Goal: Check status: Check status

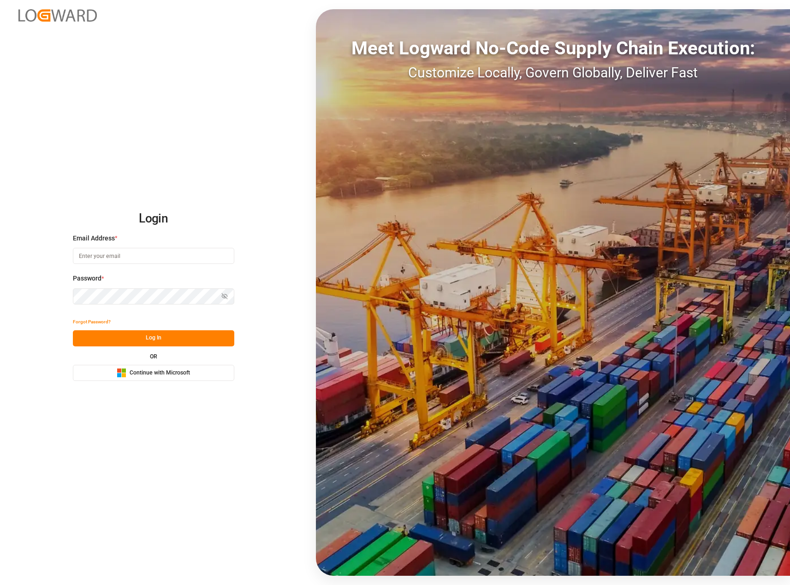
click at [111, 375] on button "Microsoft Logo Continue with Microsoft" at bounding box center [153, 373] width 161 height 16
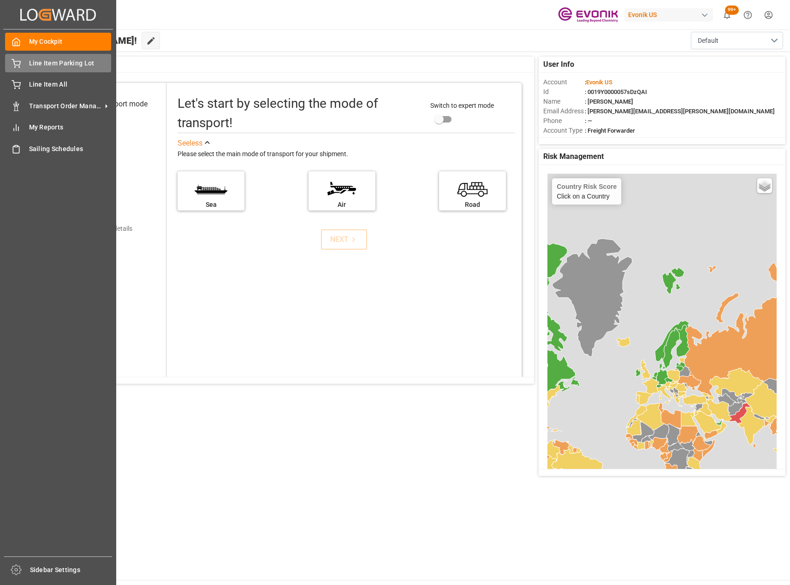
click at [23, 68] on div "Line Item Parking Lot Line Item Parking Lot" at bounding box center [58, 63] width 106 height 18
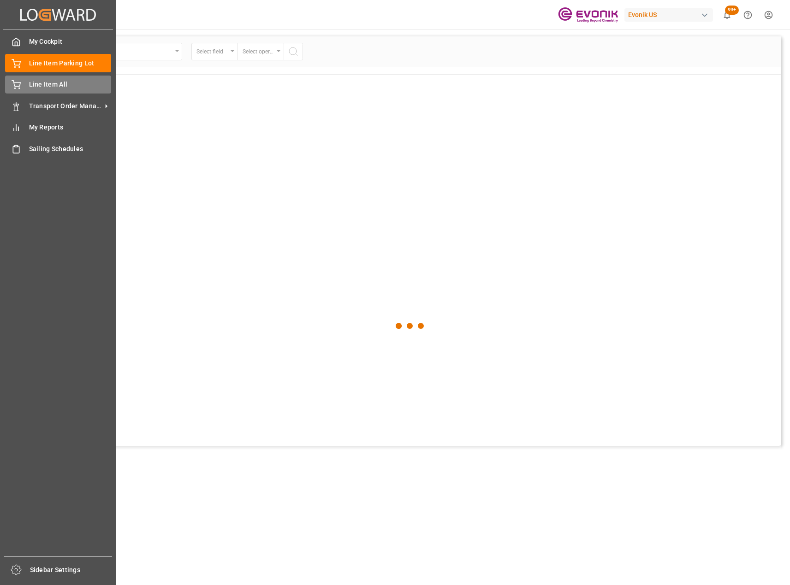
click at [55, 92] on div "Line Item All Line Item All" at bounding box center [58, 85] width 106 height 18
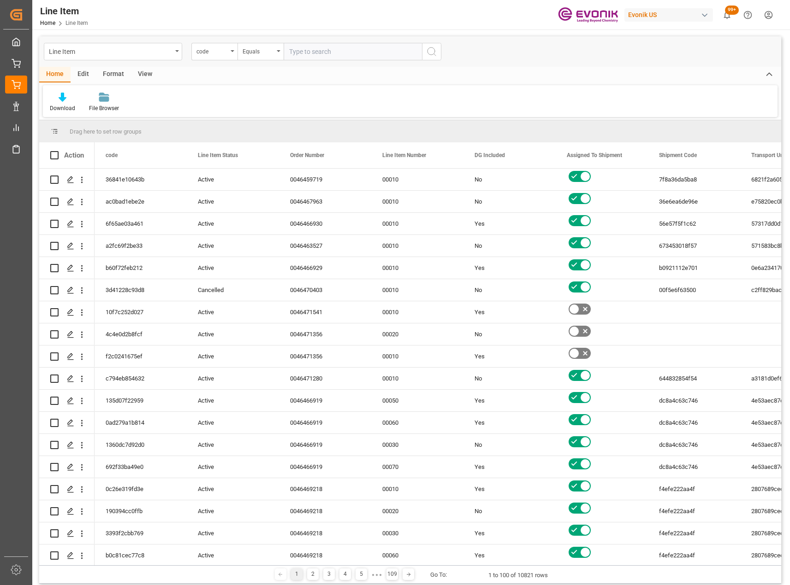
drag, startPoint x: 179, startPoint y: 56, endPoint x: 180, endPoint y: 61, distance: 4.7
click at [179, 56] on div "Line Item" at bounding box center [113, 52] width 138 height 18
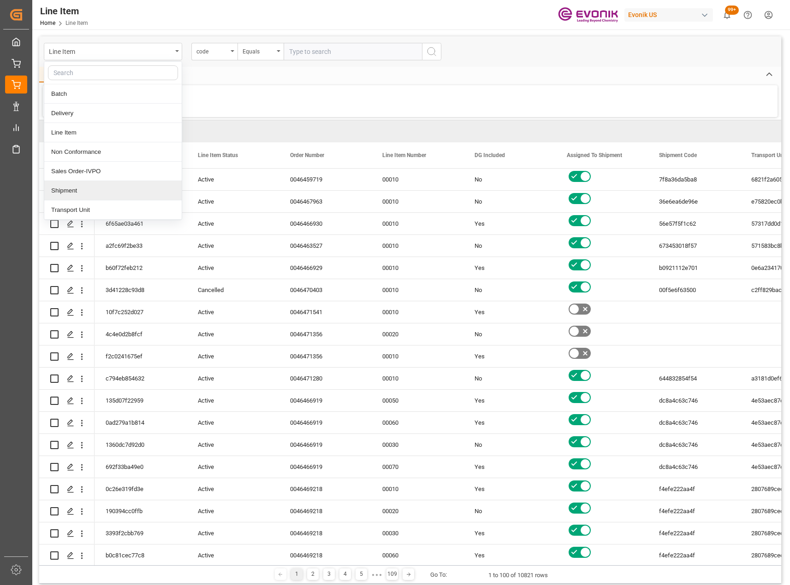
click at [77, 187] on div "Shipment" at bounding box center [112, 190] width 137 height 19
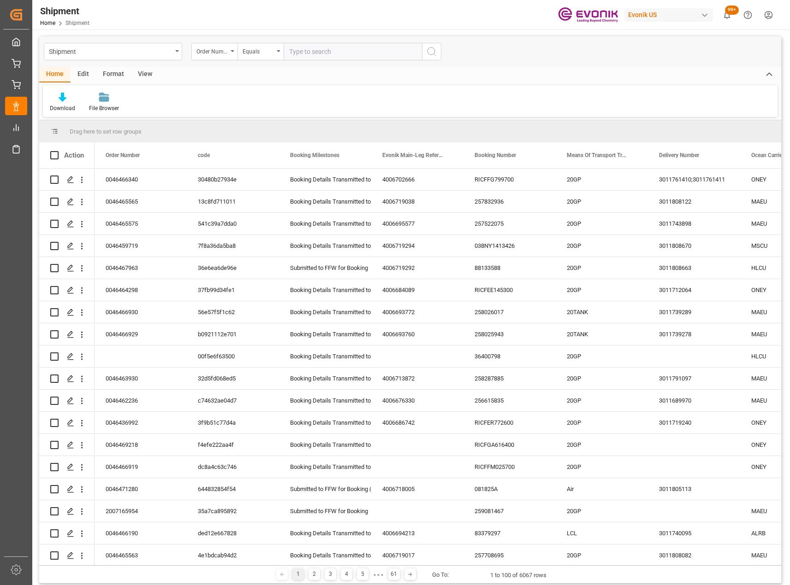
click at [314, 55] on input "text" at bounding box center [352, 52] width 138 height 18
type input "2007062240"
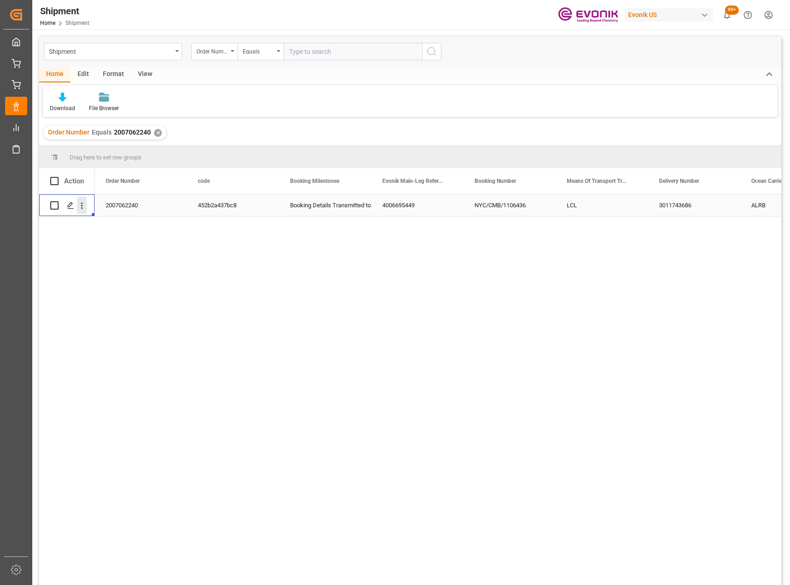
click at [86, 208] on icon "open menu" at bounding box center [82, 206] width 10 height 10
click at [331, 324] on div "2007062240 452b2a437bc8 Booking Details Transmitted to SAP 4006695449 NYC/CMB/1…" at bounding box center [437, 393] width 686 height 397
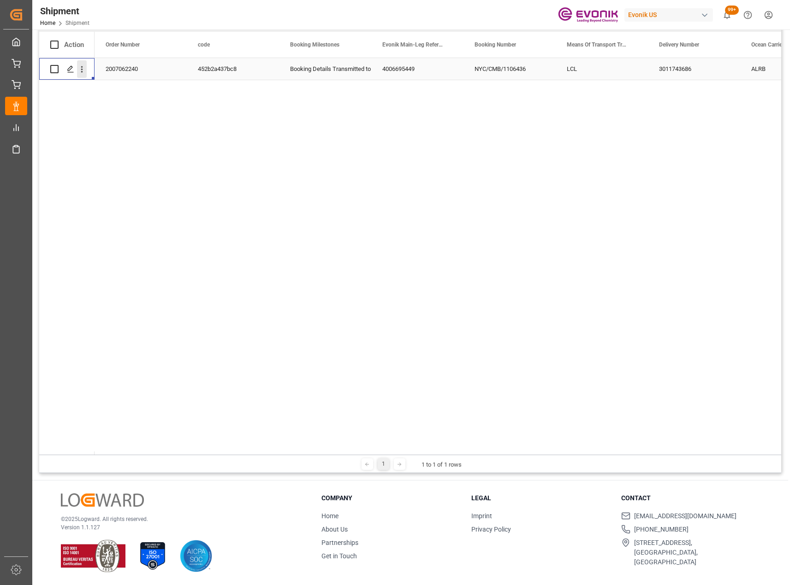
click at [84, 71] on icon "open menu" at bounding box center [82, 70] width 10 height 10
click at [138, 92] on span "Open in new tab" at bounding box center [142, 89] width 84 height 10
click at [79, 72] on icon "open menu" at bounding box center [82, 70] width 10 height 10
click at [79, 72] on icon "close menu" at bounding box center [82, 70] width 10 height 10
click at [71, 72] on icon "Press SPACE to select this row." at bounding box center [70, 68] width 7 height 7
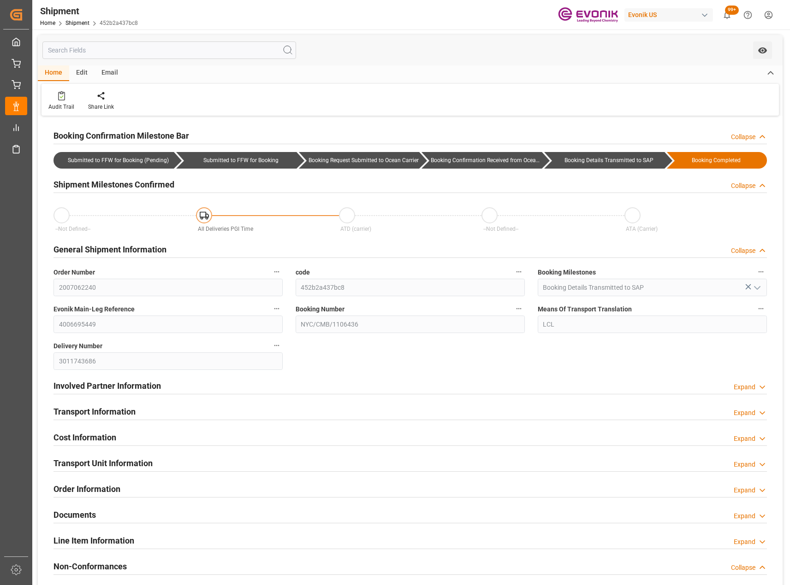
type input "AC Containerline"
type input "AC Containerline GmbH"
type input "19.22"
type input "3"
type input "08-12-2025 18:57"
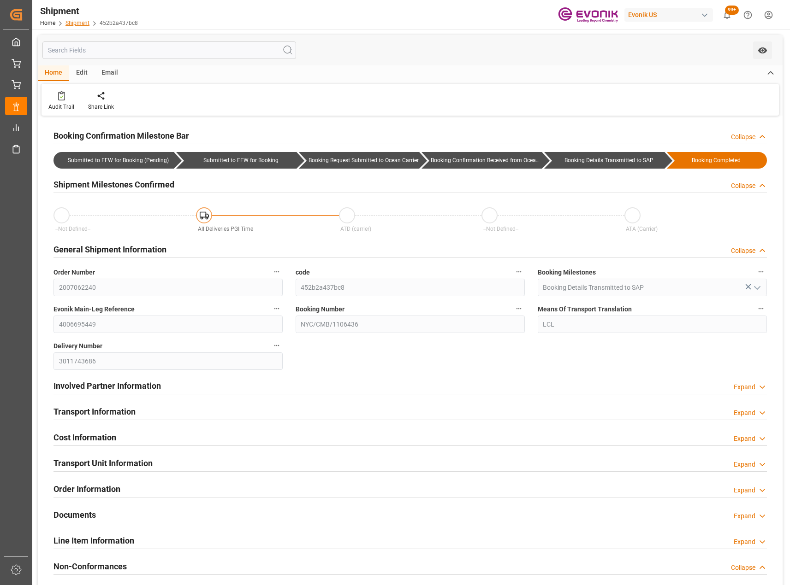
click at [79, 23] on link "Shipment" at bounding box center [77, 23] width 24 height 6
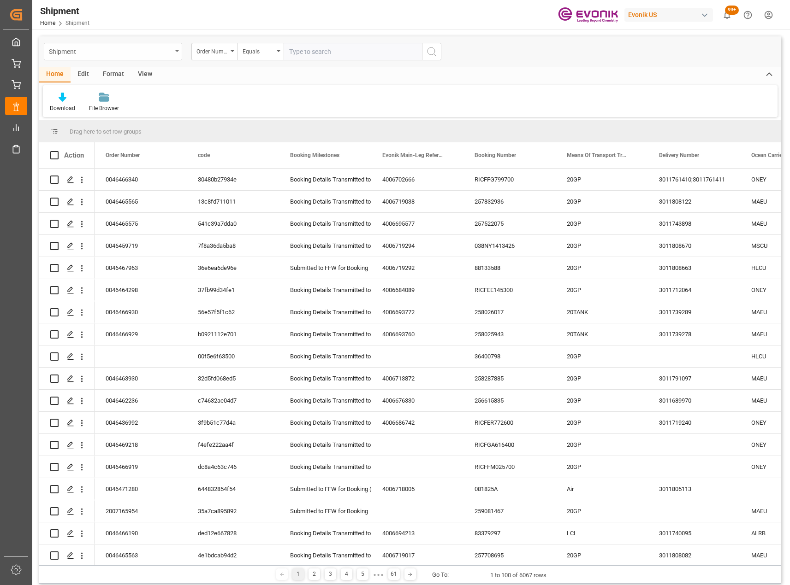
click at [176, 53] on div "Shipment" at bounding box center [113, 52] width 138 height 18
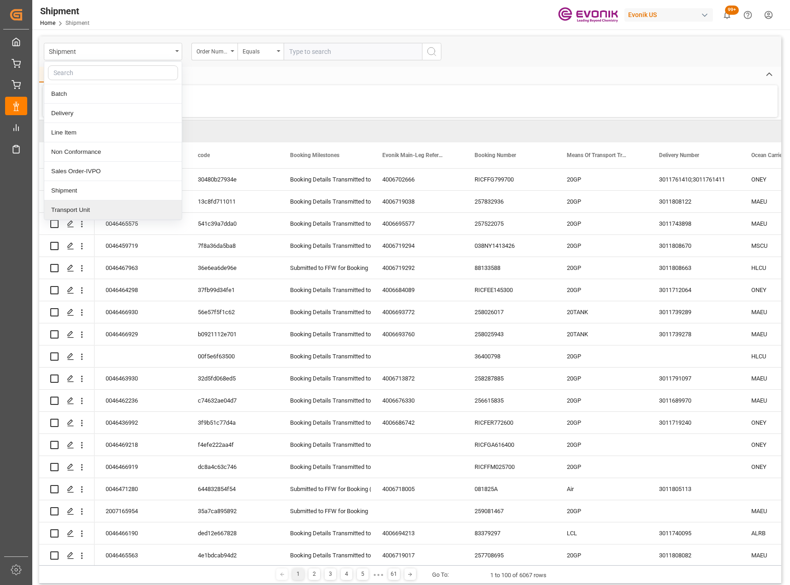
drag, startPoint x: 64, startPoint y: 211, endPoint x: 90, endPoint y: 204, distance: 27.7
click at [64, 211] on div "Transport Unit" at bounding box center [112, 210] width 137 height 19
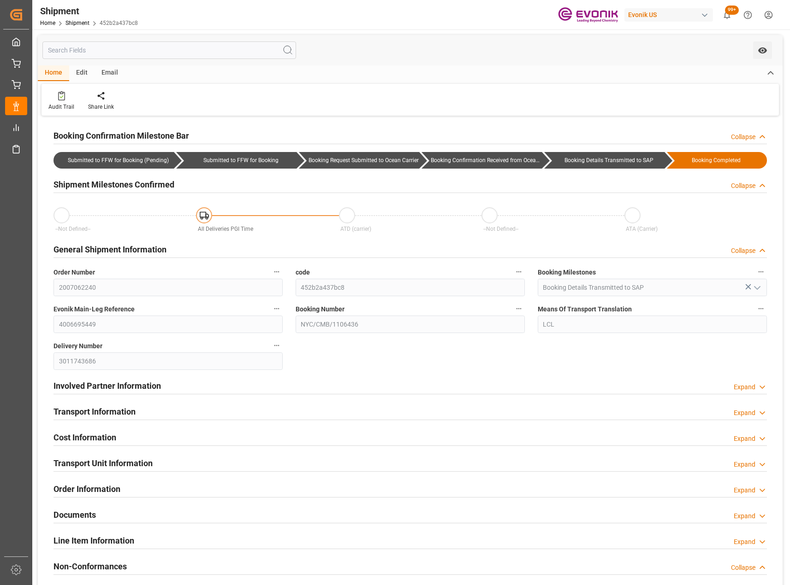
type input "AC Containerline"
type input "AC Containerline GmbH"
type input "19.22"
type input "3"
type input "08-12-2025 18:57"
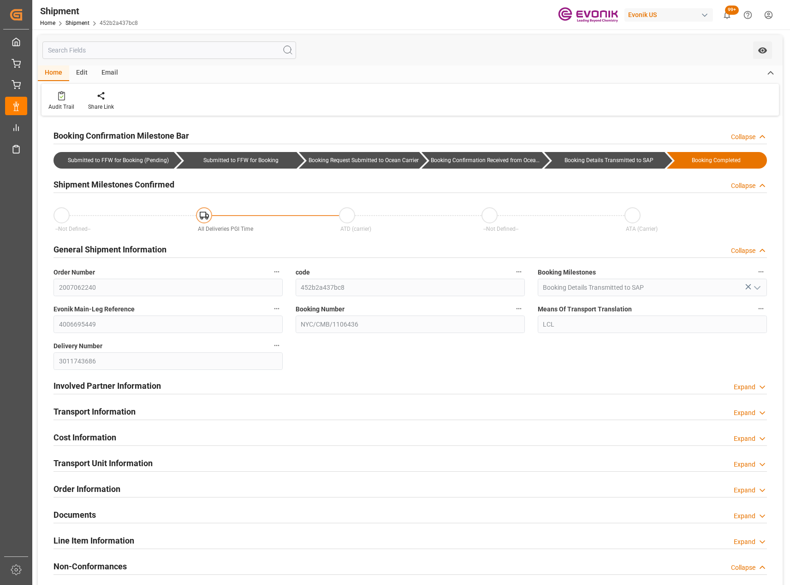
click at [735, 414] on div "Expand" at bounding box center [744, 413] width 22 height 10
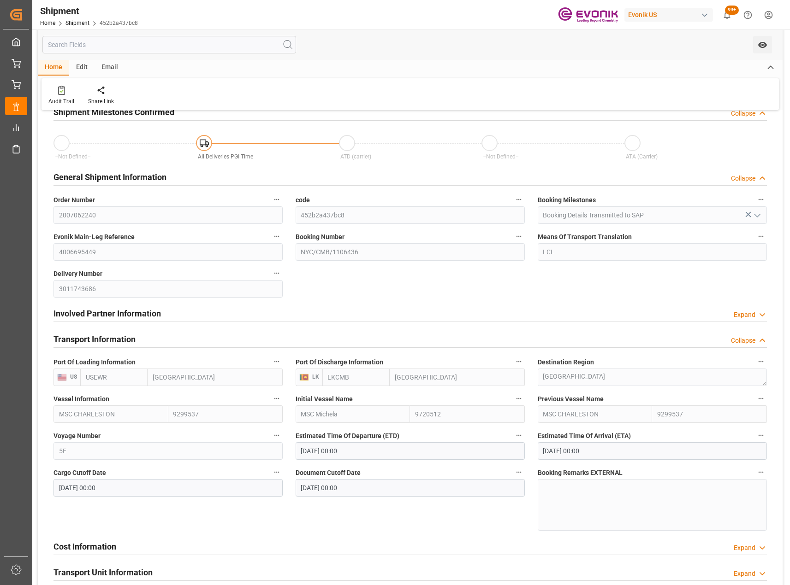
scroll to position [92, 0]
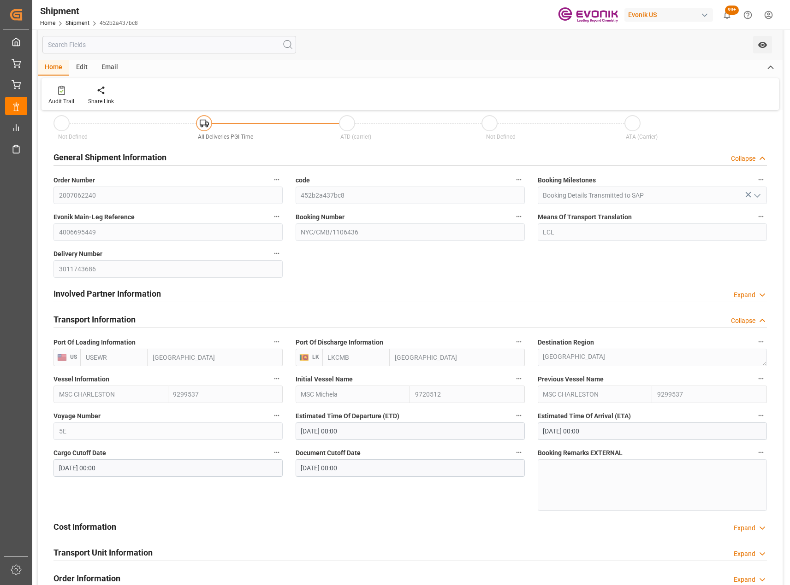
click at [753, 325] on div "Collapse" at bounding box center [743, 321] width 24 height 10
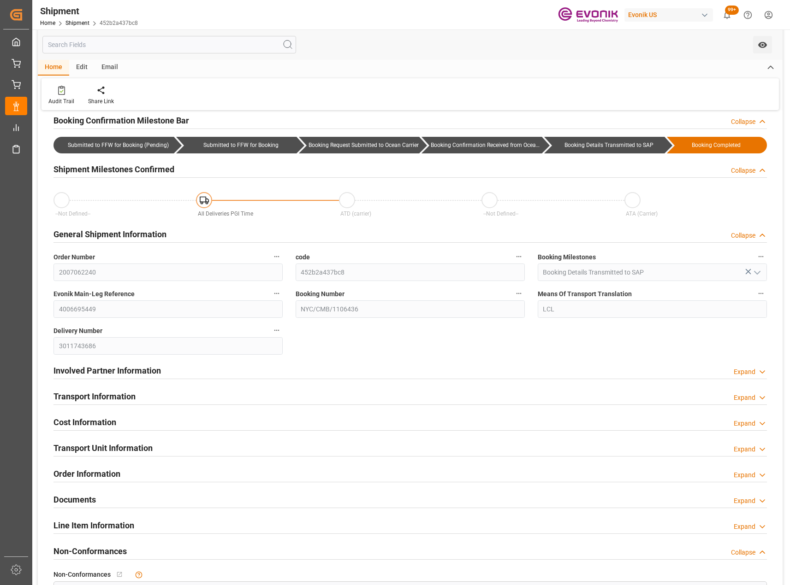
scroll to position [0, 0]
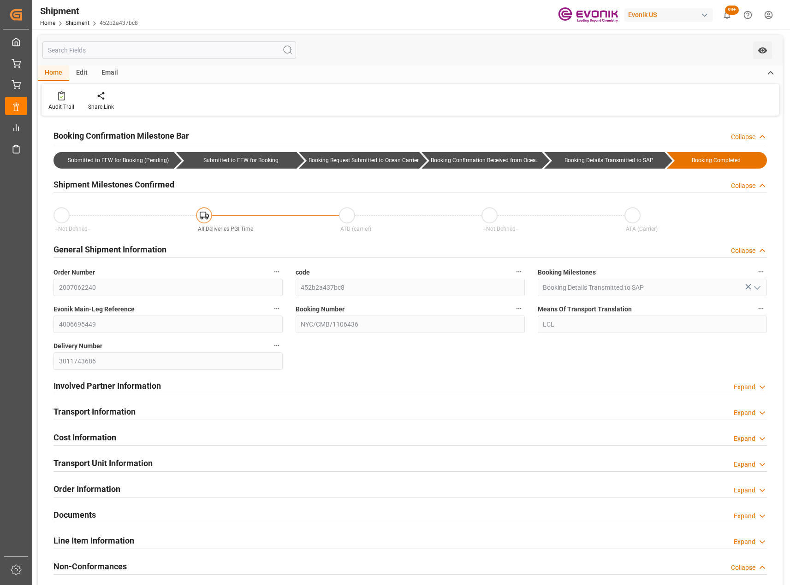
click at [753, 384] on div "Expand" at bounding box center [744, 388] width 22 height 10
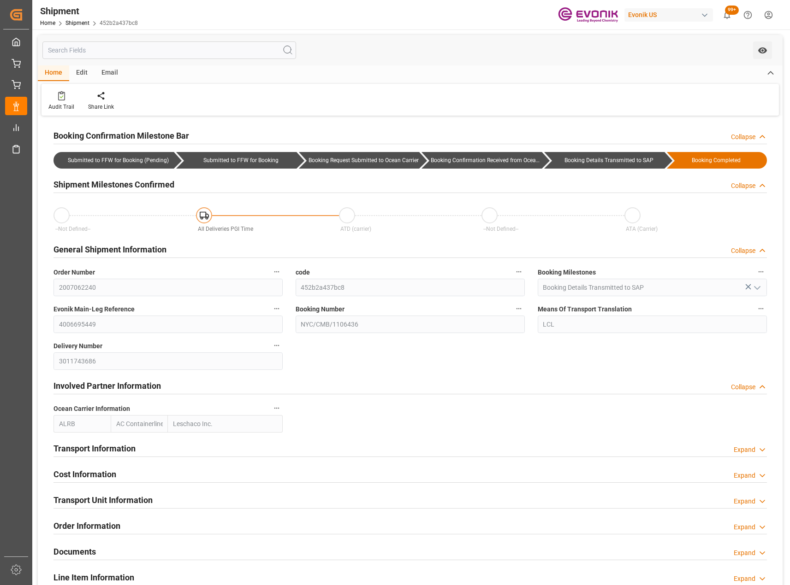
drag, startPoint x: 752, startPoint y: 389, endPoint x: 758, endPoint y: 407, distance: 19.3
click at [753, 388] on div "Collapse" at bounding box center [743, 388] width 24 height 10
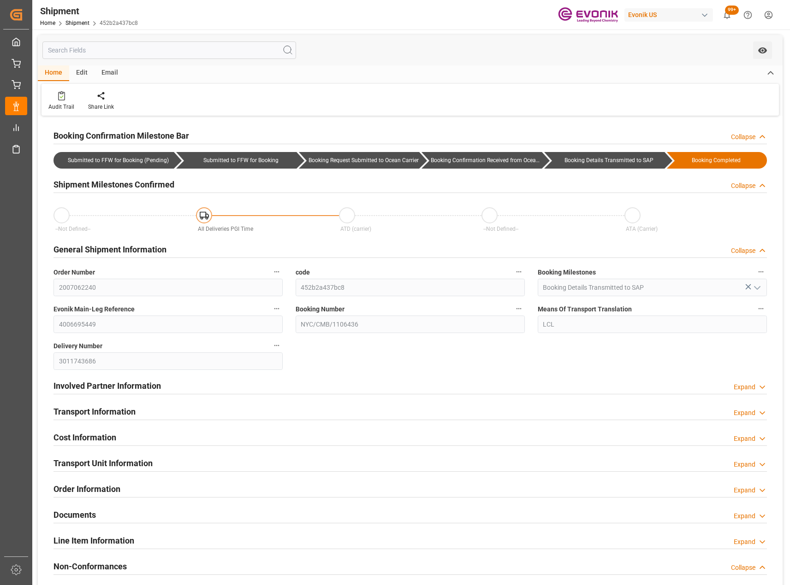
click at [750, 410] on div "Expand" at bounding box center [744, 413] width 22 height 10
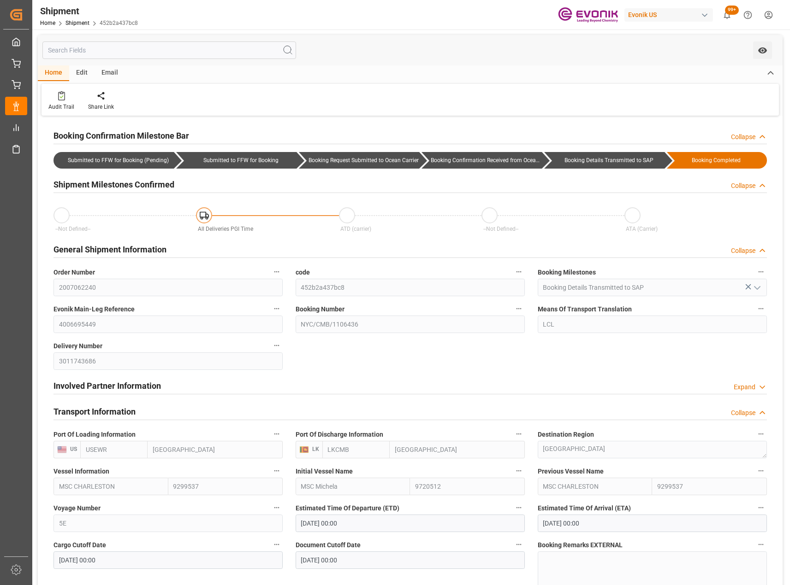
click at [750, 411] on div "Collapse" at bounding box center [743, 413] width 24 height 10
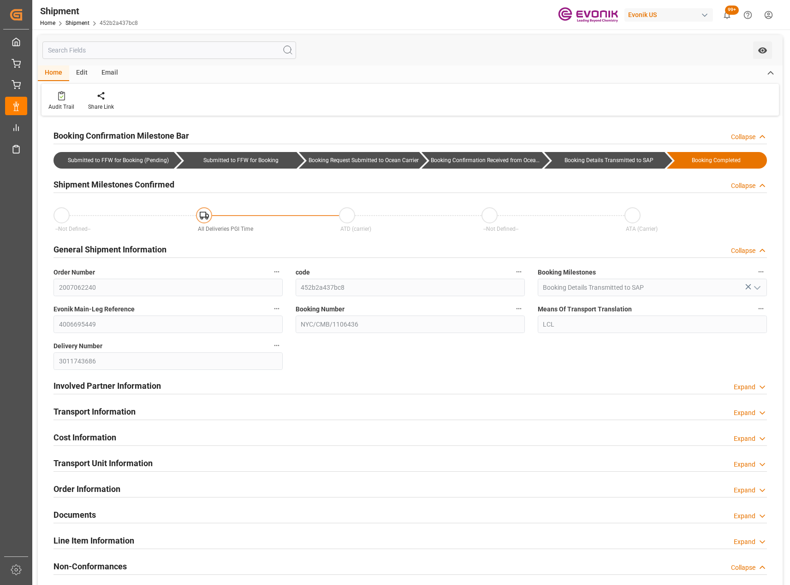
click at [750, 437] on div "Expand" at bounding box center [744, 439] width 22 height 10
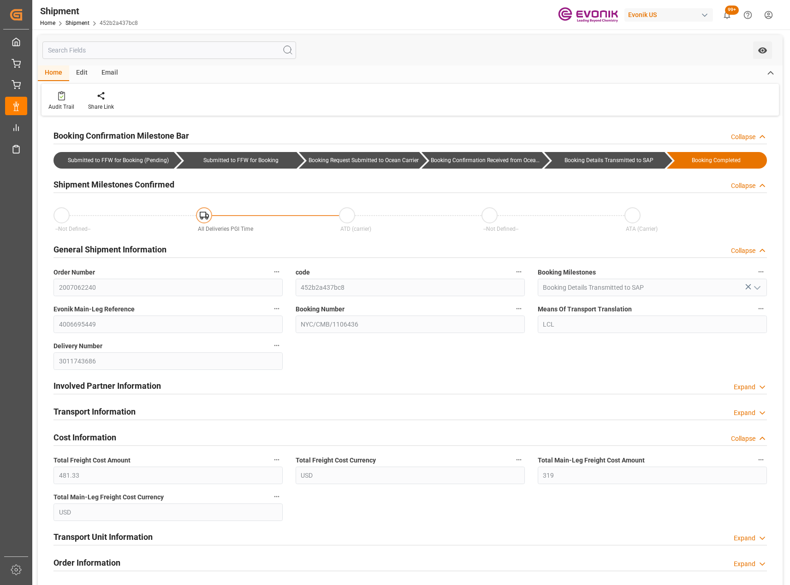
click at [750, 437] on div "Collapse" at bounding box center [743, 439] width 24 height 10
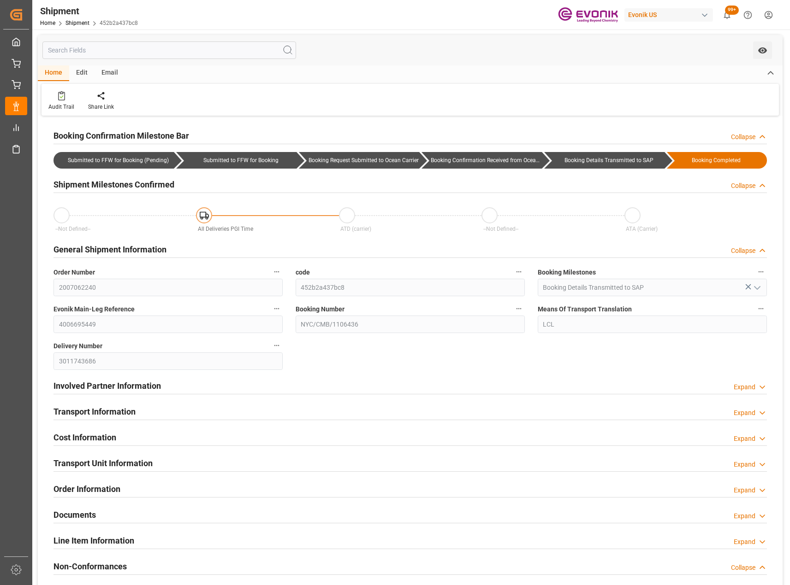
click at [755, 467] on div "Expand" at bounding box center [744, 465] width 22 height 10
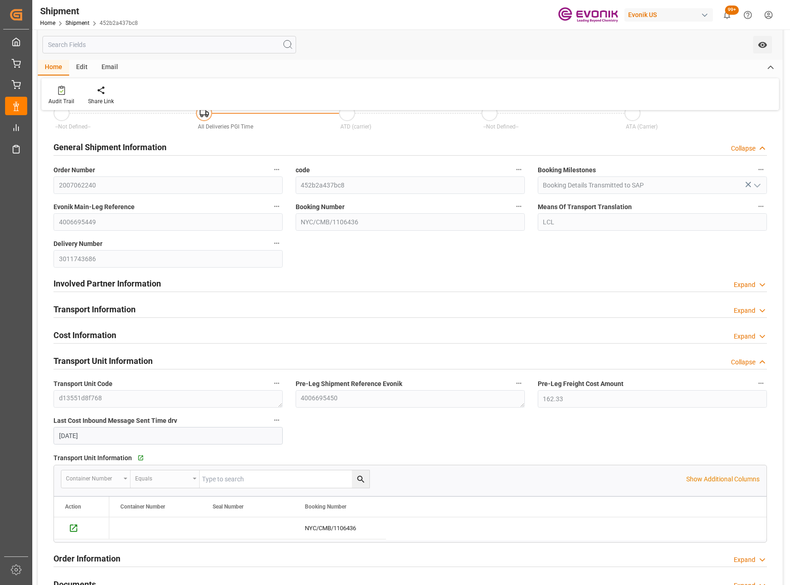
scroll to position [184, 0]
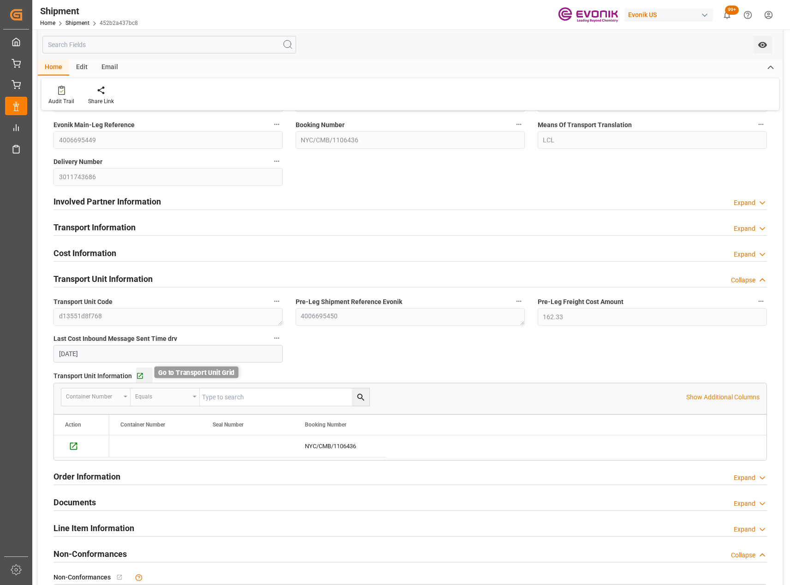
click at [138, 375] on icon "button" at bounding box center [140, 376] width 8 height 8
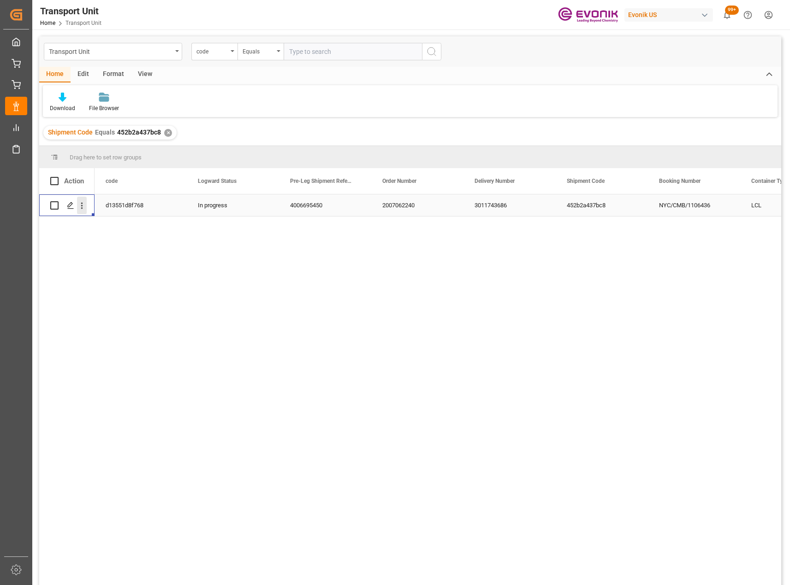
click at [84, 202] on icon "open menu" at bounding box center [82, 206] width 10 height 10
click at [111, 265] on span "Track Shipment" at bounding box center [141, 263] width 85 height 8
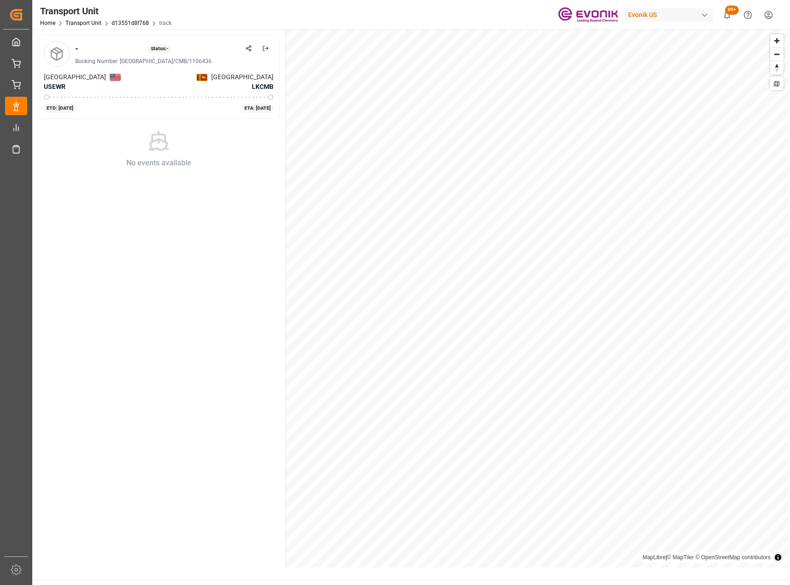
click at [68, 108] on div "ETD: [DATE]" at bounding box center [60, 108] width 33 height 9
click at [54, 53] on icon at bounding box center [56, 54] width 15 height 15
